Goal: Check status: Check status

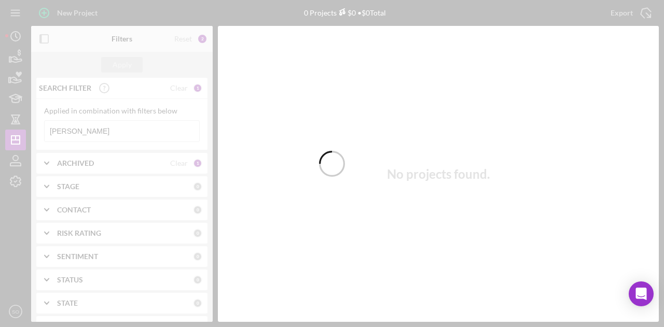
click at [135, 128] on div at bounding box center [332, 163] width 664 height 327
click at [136, 133] on div at bounding box center [332, 163] width 664 height 327
click at [136, 137] on div at bounding box center [332, 163] width 664 height 327
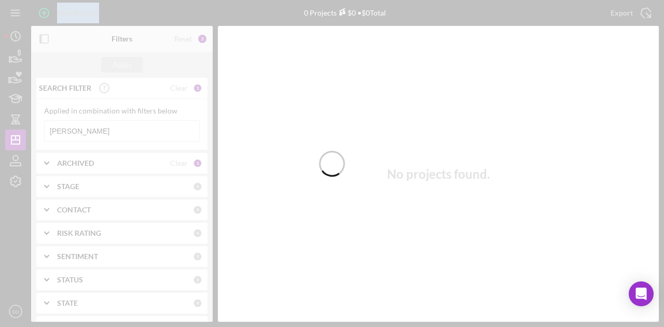
click at [136, 137] on div at bounding box center [332, 163] width 664 height 327
click at [136, 137] on input "[PERSON_NAME]" at bounding box center [122, 131] width 155 height 21
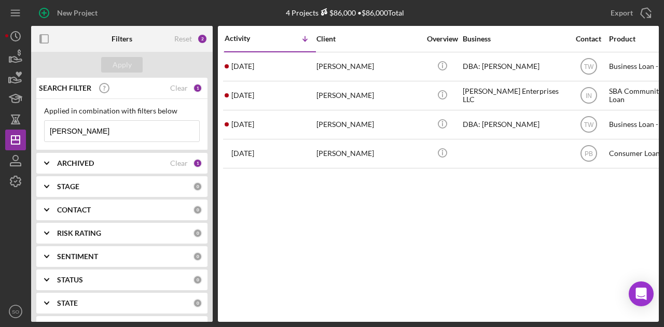
click at [136, 137] on input "[PERSON_NAME]" at bounding box center [122, 131] width 155 height 21
paste input "[PERSON_NAME]"
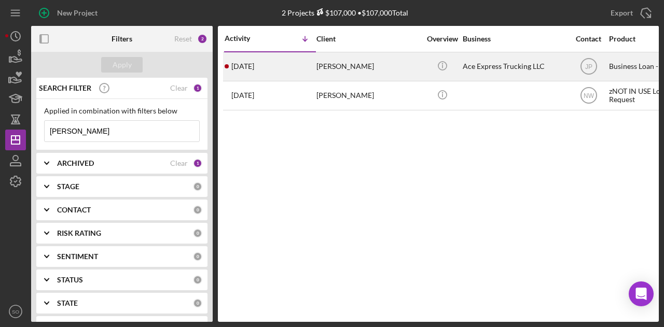
type input "[PERSON_NAME]"
click at [268, 74] on div "[DATE] [PERSON_NAME]" at bounding box center [270, 67] width 91 height 28
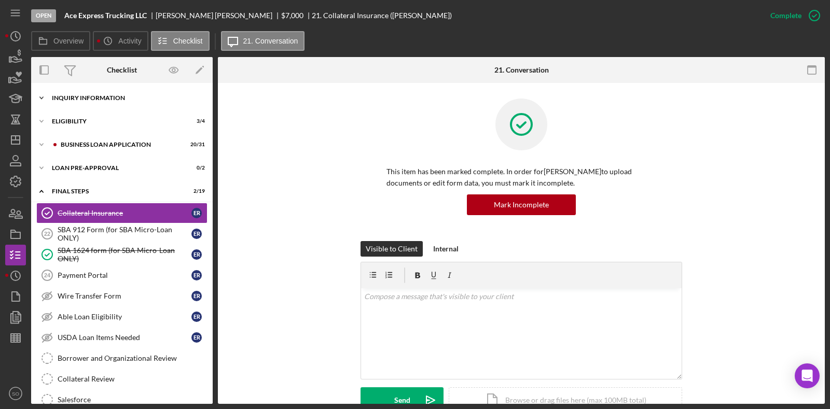
click at [89, 99] on div "INQUIRY INFORMATION" at bounding box center [126, 98] width 148 height 6
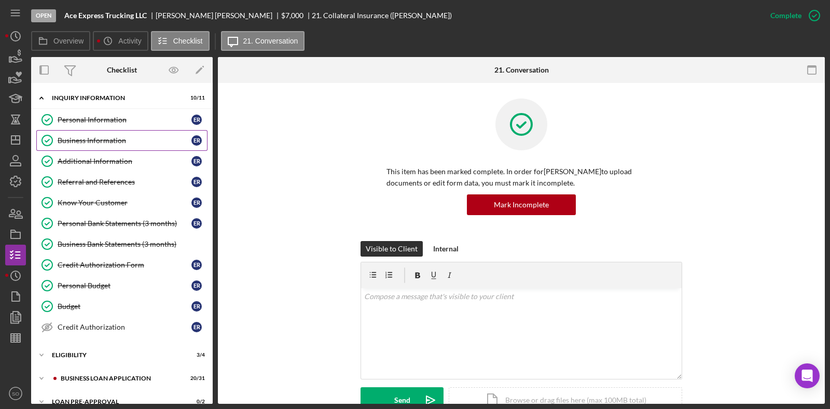
click at [87, 139] on div "Business Information" at bounding box center [125, 140] width 134 height 8
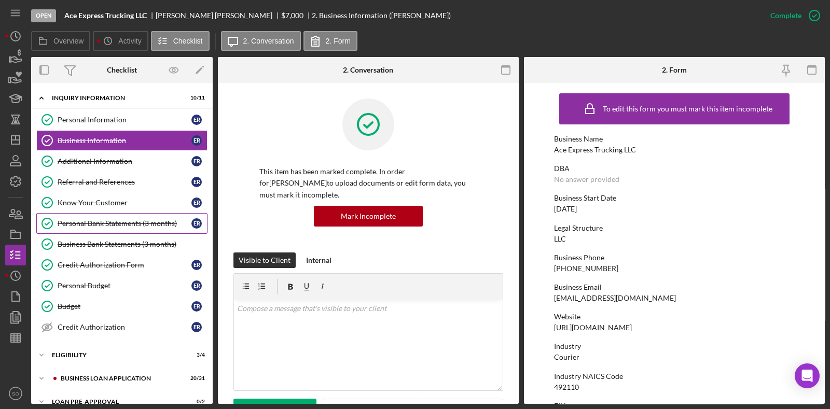
click at [95, 225] on div "Personal Bank Statements (3 months)" at bounding box center [125, 224] width 134 height 8
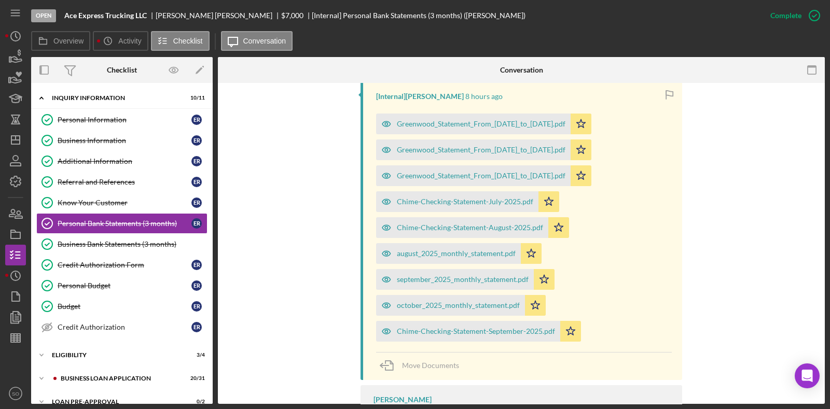
scroll to position [391, 0]
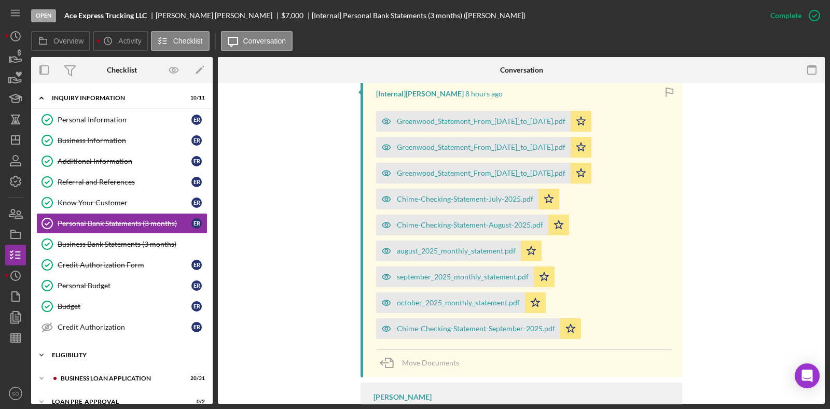
click at [80, 327] on div "ELIGIBILITY" at bounding box center [126, 355] width 148 height 6
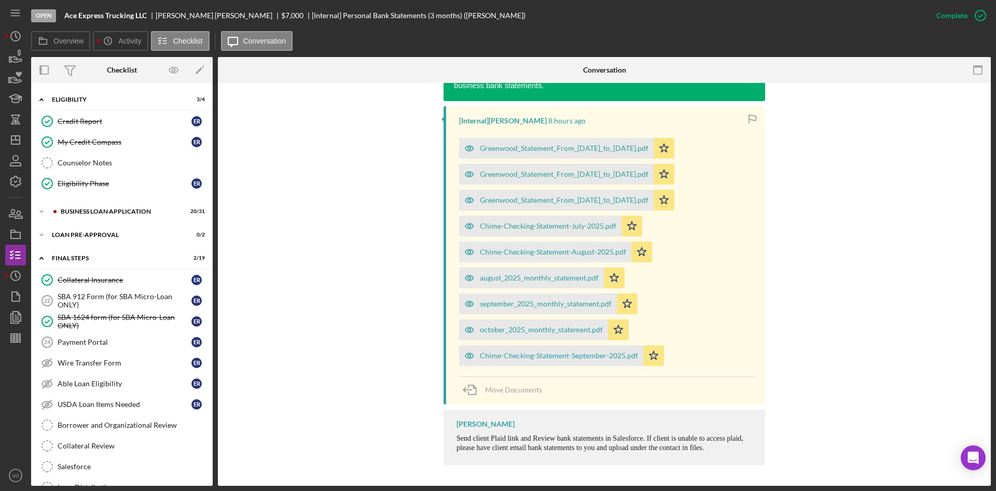
scroll to position [274, 0]
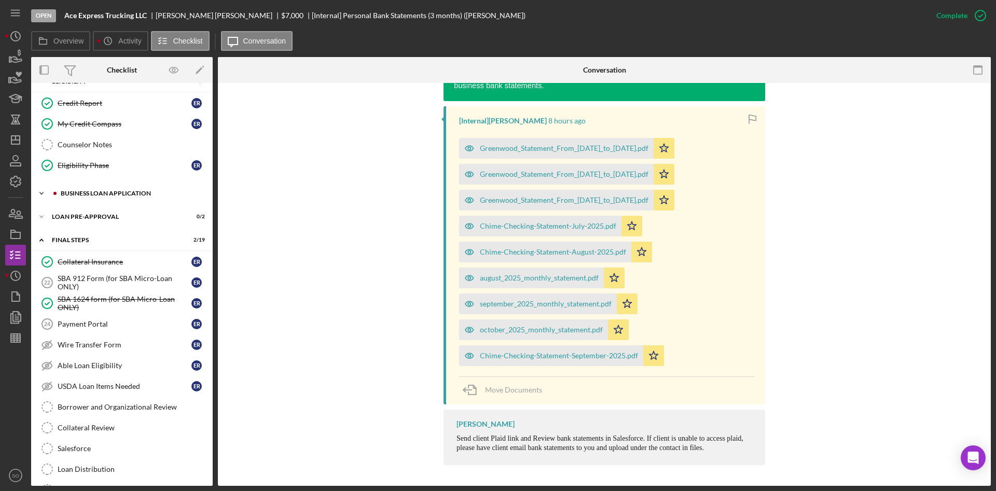
click at [84, 195] on div "BUSINESS LOAN APPLICATION" at bounding box center [130, 193] width 139 height 6
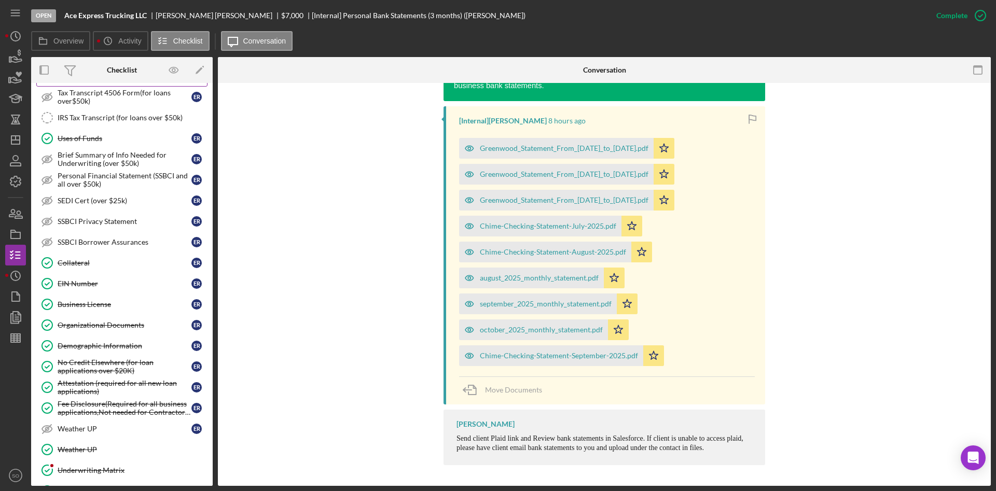
scroll to position [570, 0]
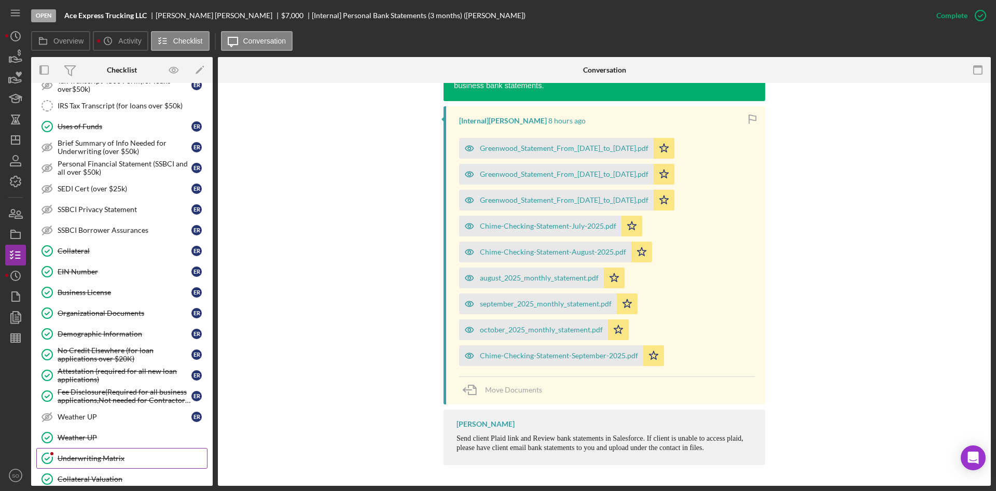
click at [85, 327] on link "Underwriting Matrix Underwriting Matrix" at bounding box center [121, 458] width 171 height 21
